Goal: Transaction & Acquisition: Download file/media

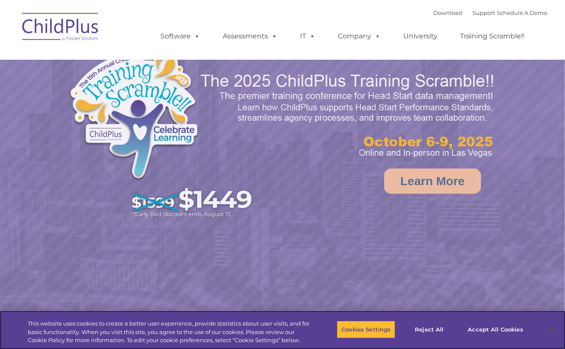
select select "MEDIUM"
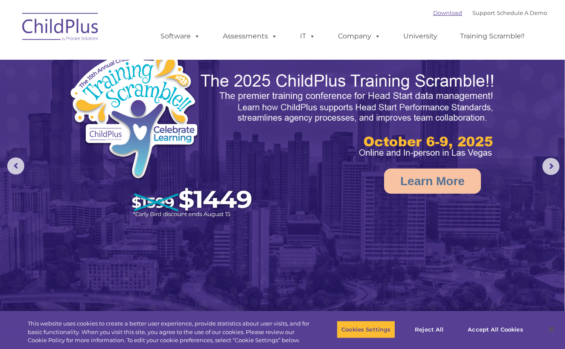
click at [436, 15] on link "Download" at bounding box center [447, 12] width 29 height 7
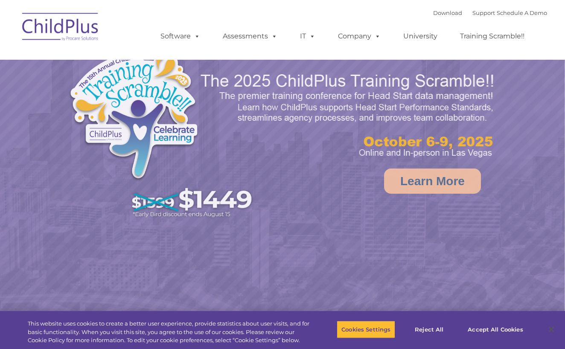
select select "MEDIUM"
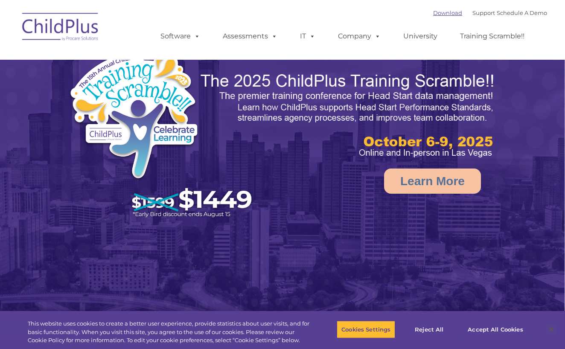
click at [434, 14] on link "Download" at bounding box center [447, 12] width 29 height 7
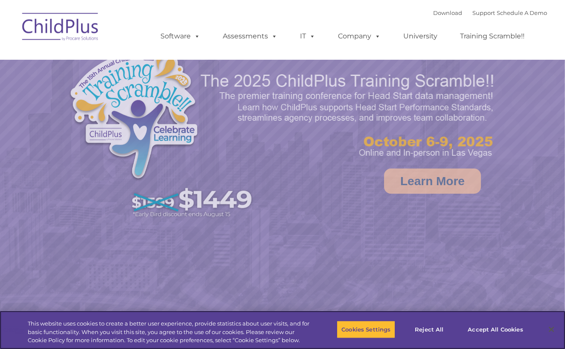
select select "MEDIUM"
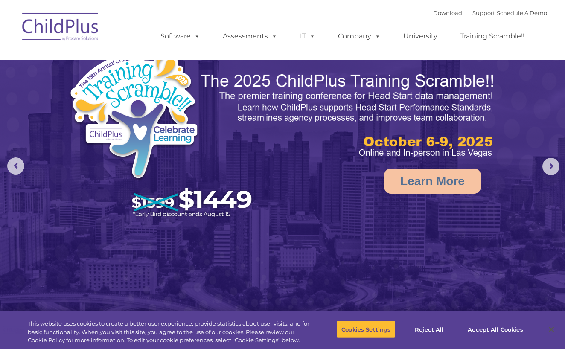
click at [433, 10] on font "Download Support | Schedule A Demo" at bounding box center [490, 12] width 114 height 7
click at [433, 11] on link "Download" at bounding box center [447, 12] width 29 height 7
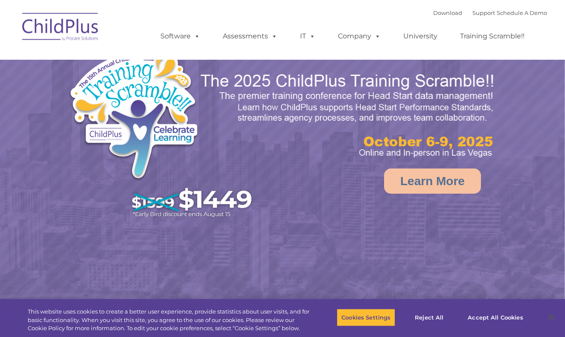
select select "MEDIUM"
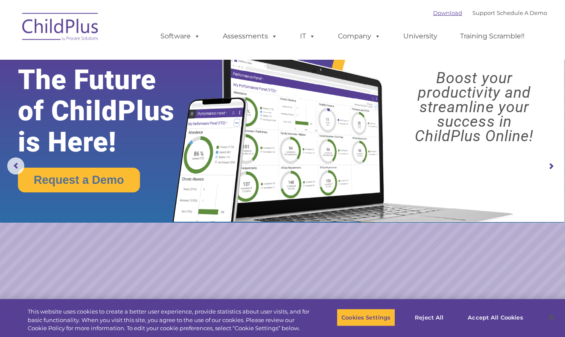
click at [433, 12] on link "Download" at bounding box center [447, 12] width 29 height 7
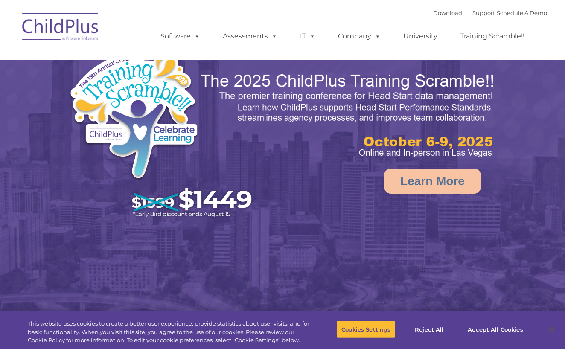
select select "MEDIUM"
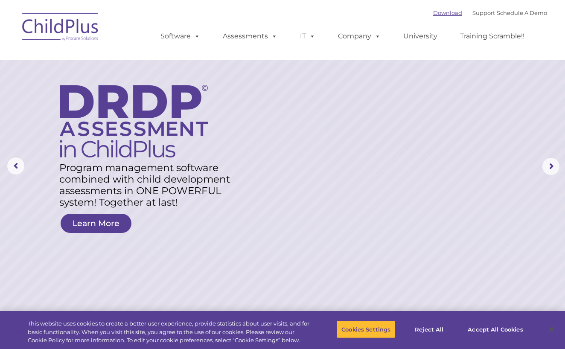
click at [442, 15] on link "Download" at bounding box center [447, 12] width 29 height 7
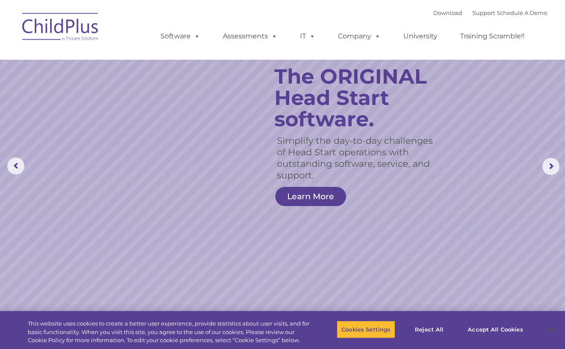
click at [435, 19] on div "Download Support | Schedule A Demo " at bounding box center [490, 12] width 114 height 13
click at [436, 11] on link "Download" at bounding box center [447, 12] width 29 height 7
click at [439, 16] on link "Download" at bounding box center [447, 12] width 29 height 7
